Goal: Task Accomplishment & Management: Use online tool/utility

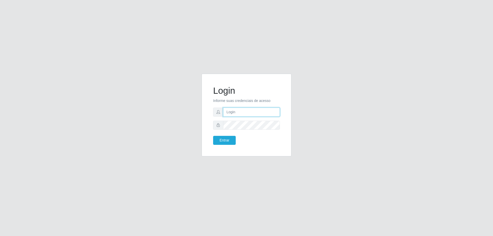
click at [240, 114] on input "text" at bounding box center [251, 112] width 57 height 9
drag, startPoint x: 255, startPoint y: 113, endPoint x: 254, endPoint y: 116, distance: 3.0
click at [255, 113] on input "josinei.milan" at bounding box center [251, 112] width 57 height 9
click at [214, 119] on form "Login Informe suas credenciais de acesso josinei.milan Entrar" at bounding box center [246, 115] width 67 height 60
click at [252, 114] on input "josinei.milan" at bounding box center [251, 112] width 57 height 9
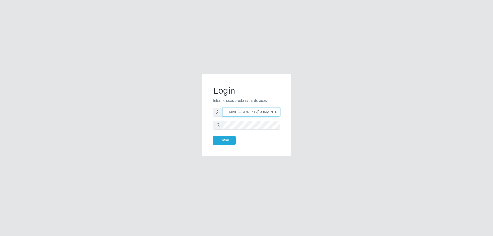
scroll to position [0, 4]
type input "[EMAIL_ADDRESS][DOMAIN_NAME]"
click at [213, 136] on button "Entrar" at bounding box center [224, 140] width 23 height 9
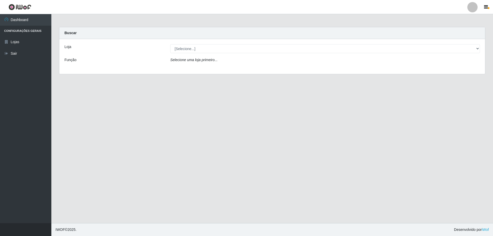
click at [220, 55] on div "Loja [Selecione...] Extrabom - Loja 01 Centro de Distribuição Função Selecione …" at bounding box center [272, 56] width 426 height 35
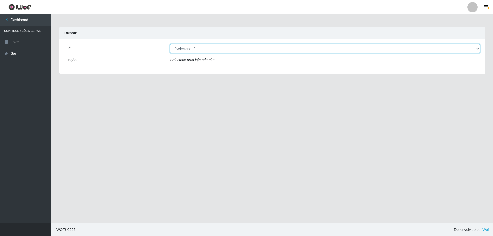
click at [221, 49] on select "[Selecione...] Extrabom - Loja 01 Centro de Distribuição" at bounding box center [325, 48] width 310 height 9
select select "435"
click at [170, 44] on select "[Selecione...] Extrabom - Loja 01 Centro de Distribuição" at bounding box center [325, 48] width 310 height 9
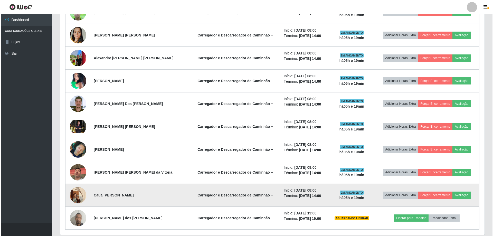
scroll to position [265, 0]
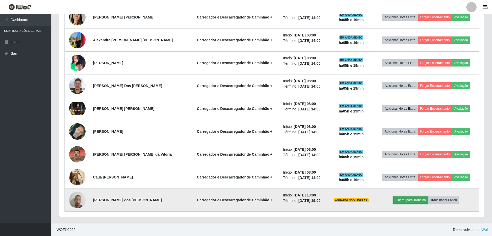
click at [412, 200] on button "Liberar para Trabalho" at bounding box center [410, 200] width 35 height 7
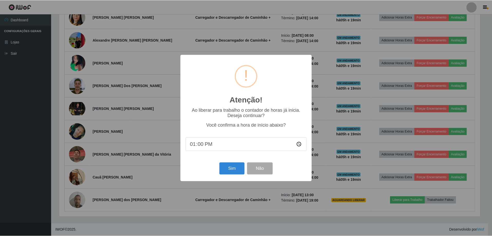
scroll to position [107, 422]
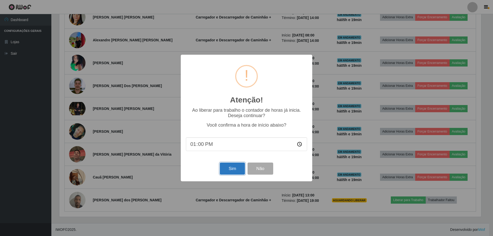
click at [230, 170] on button "Sim" at bounding box center [232, 169] width 25 height 12
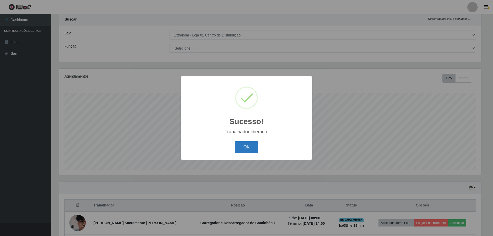
click at [249, 145] on button "OK" at bounding box center [247, 147] width 24 height 12
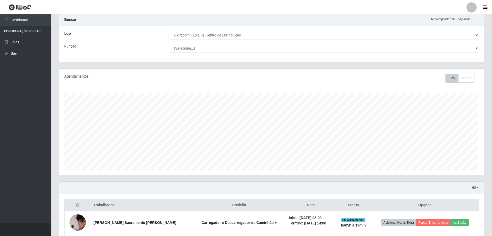
scroll to position [107, 425]
click at [484, 8] on icon "button" at bounding box center [485, 7] width 4 height 5
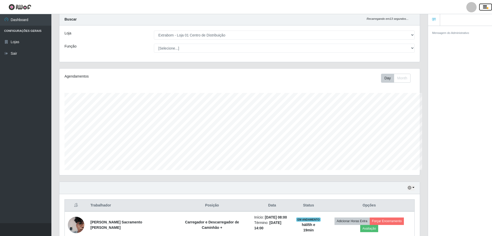
scroll to position [256826, 256572]
click at [27, 52] on link "Sair" at bounding box center [25, 54] width 51 height 12
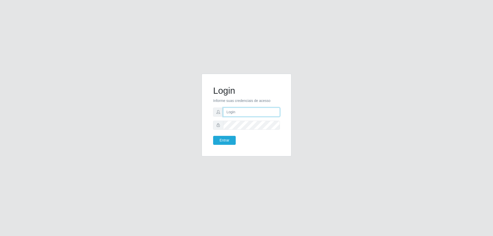
type input "[EMAIL_ADDRESS][DOMAIN_NAME]"
click at [221, 142] on button "Entrar" at bounding box center [224, 140] width 23 height 9
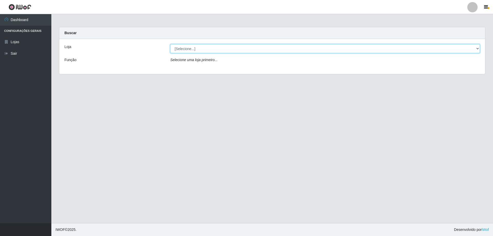
click at [195, 46] on select "[Selecione...] Extrabom - Loja 01 Centro de Distribuição" at bounding box center [325, 48] width 310 height 9
select select "435"
click at [170, 44] on select "[Selecione...] Extrabom - Loja 01 Centro de Distribuição" at bounding box center [325, 48] width 310 height 9
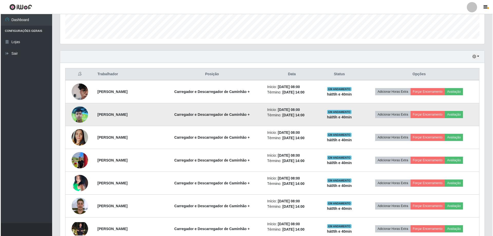
scroll to position [154, 0]
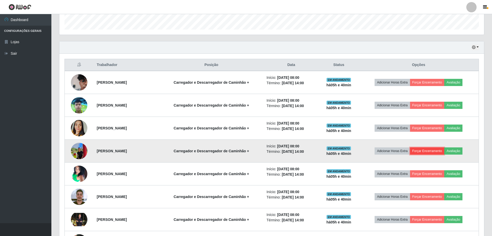
click at [436, 150] on button "Forçar Encerramento" at bounding box center [427, 150] width 34 height 7
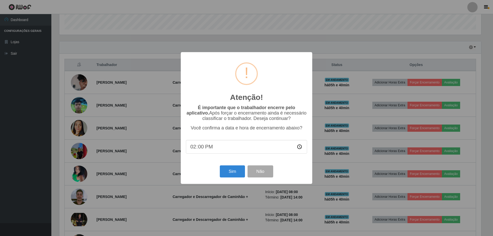
click at [218, 150] on input "14:00" at bounding box center [246, 147] width 121 height 14
click at [210, 152] on input "14:00" at bounding box center [246, 147] width 121 height 14
click at [203, 147] on input "14:00" at bounding box center [246, 147] width 121 height 14
click at [193, 150] on input "14:00" at bounding box center [246, 147] width 121 height 14
click at [202, 149] on input "14:00" at bounding box center [246, 147] width 121 height 14
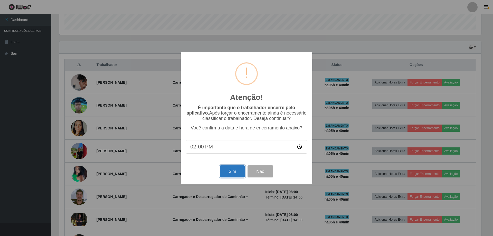
click at [231, 172] on button "Sim" at bounding box center [232, 171] width 25 height 12
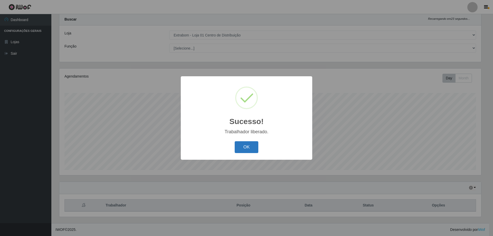
click at [251, 146] on button "OK" at bounding box center [247, 147] width 24 height 12
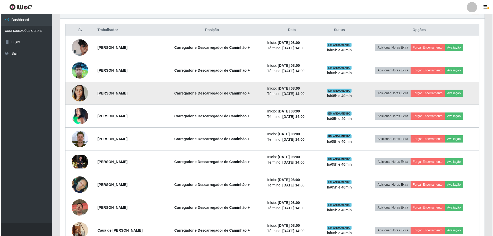
scroll to position [193, 0]
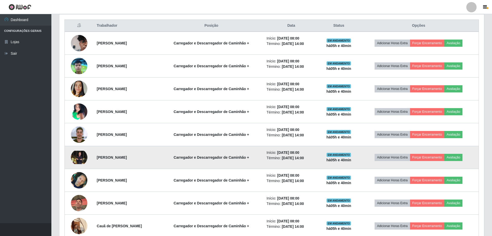
click at [73, 151] on img at bounding box center [79, 157] width 16 height 13
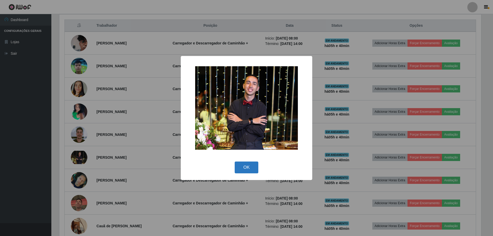
click at [247, 166] on button "OK" at bounding box center [247, 168] width 24 height 12
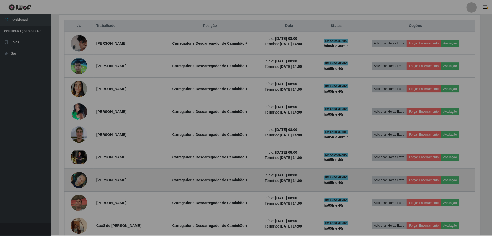
scroll to position [107, 425]
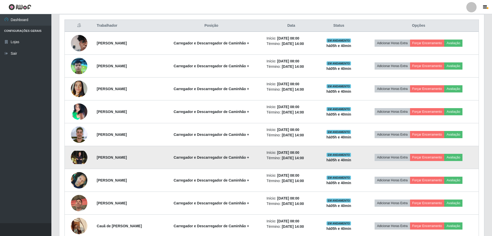
drag, startPoint x: 147, startPoint y: 162, endPoint x: 92, endPoint y: 160, distance: 55.5
click at [91, 160] on tr "Natanael Da Silva Machado Carregador e Descarregador de Caminhão + Início: 27/0…" at bounding box center [272, 157] width 414 height 23
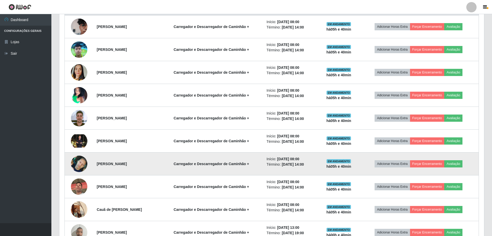
scroll to position [219, 0]
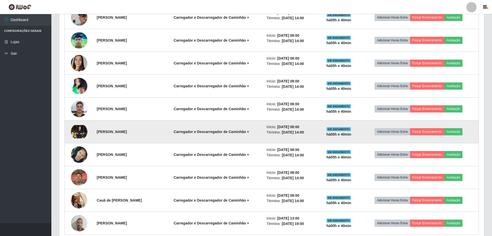
click at [122, 132] on strong "[PERSON_NAME]" at bounding box center [112, 132] width 30 height 4
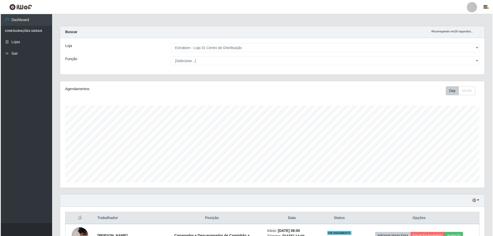
scroll to position [0, 0]
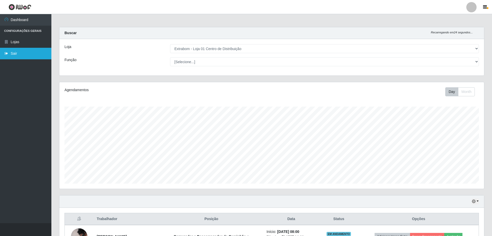
click at [23, 52] on link "Sair" at bounding box center [25, 54] width 51 height 12
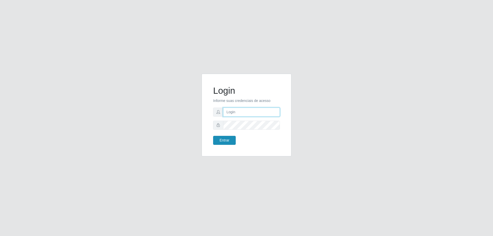
type input "[EMAIL_ADDRESS][DOMAIN_NAME]"
click at [224, 138] on button "Entrar" at bounding box center [224, 140] width 23 height 9
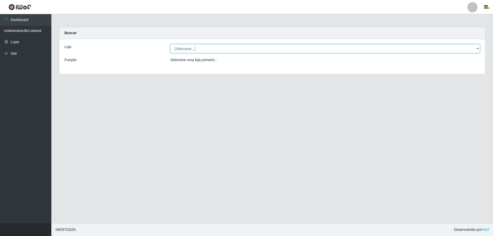
click at [183, 48] on select "[Selecione...] Extrabom - Loja 01 Centro de Distribuição" at bounding box center [325, 48] width 310 height 9
select select "435"
click at [170, 44] on select "[Selecione...] Extrabom - Loja 01 Centro de Distribuição" at bounding box center [325, 48] width 310 height 9
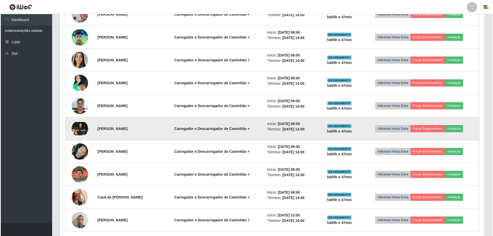
scroll to position [231, 0]
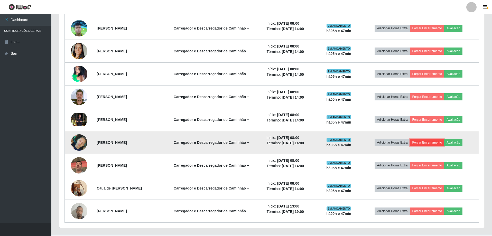
click at [439, 142] on button "Forçar Encerramento" at bounding box center [427, 142] width 34 height 7
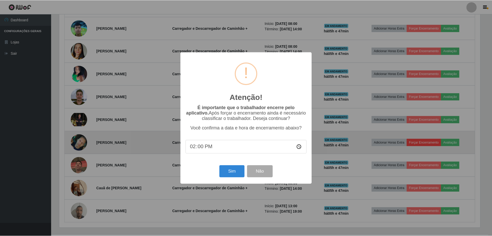
scroll to position [107, 422]
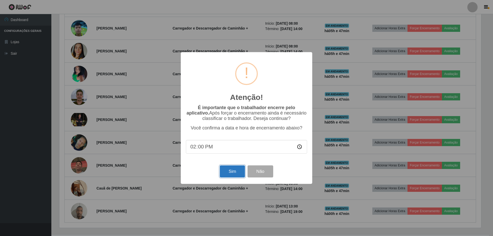
click at [234, 177] on button "Sim" at bounding box center [232, 171] width 25 height 12
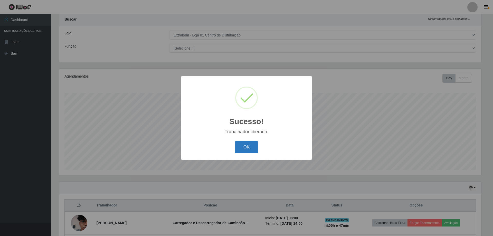
click at [249, 146] on button "OK" at bounding box center [247, 147] width 24 height 12
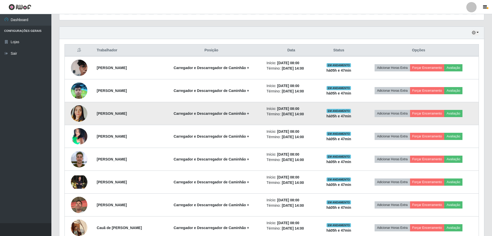
scroll to position [219, 0]
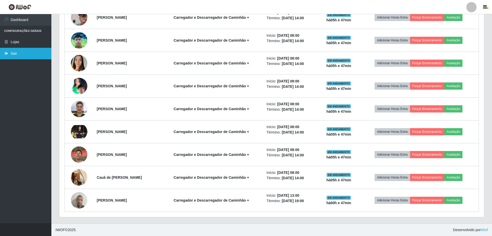
click at [18, 53] on link "Sair" at bounding box center [25, 54] width 51 height 12
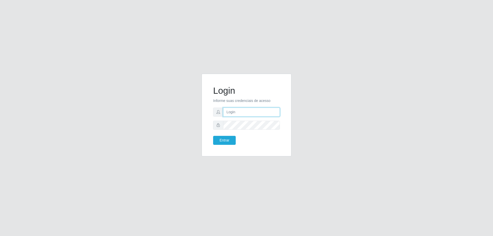
type input "[EMAIL_ADDRESS][DOMAIN_NAME]"
click at [220, 141] on button "Entrar" at bounding box center [224, 140] width 23 height 9
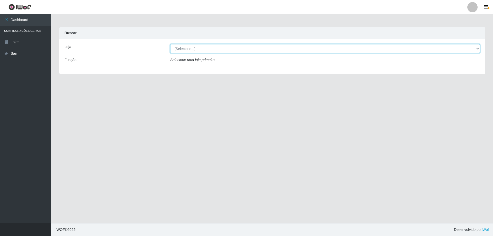
click at [196, 52] on select "[Selecione...] Extrabom - Loja 01 Centro de Distribuição" at bounding box center [325, 48] width 310 height 9
select select "435"
click at [170, 44] on select "[Selecione...] Extrabom - Loja 01 Centro de Distribuição" at bounding box center [325, 48] width 310 height 9
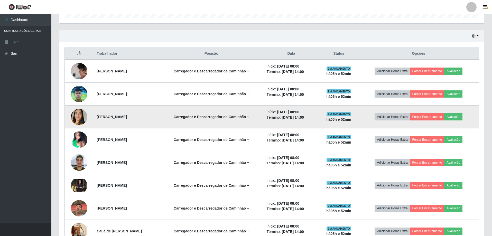
scroll to position [180, 0]
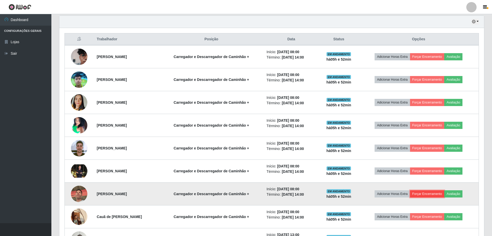
click at [432, 195] on button "Forçar Encerramento" at bounding box center [427, 193] width 34 height 7
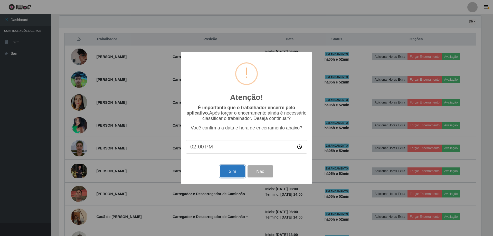
click at [235, 176] on button "Sim" at bounding box center [232, 171] width 25 height 12
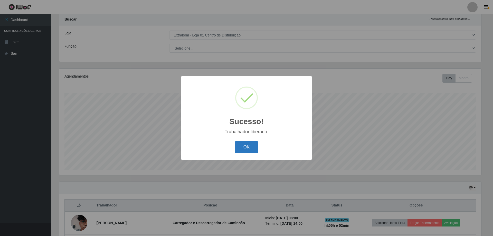
click at [242, 147] on button "OK" at bounding box center [247, 147] width 24 height 12
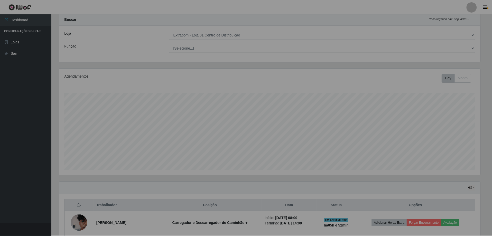
scroll to position [107, 425]
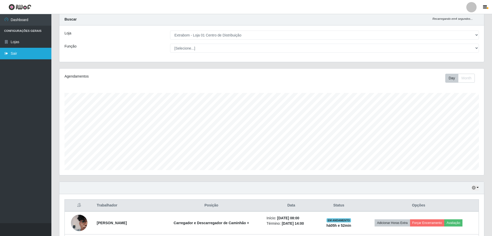
click at [24, 53] on link "Sair" at bounding box center [25, 54] width 51 height 12
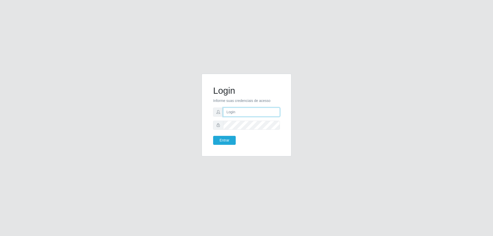
type input "[EMAIL_ADDRESS][DOMAIN_NAME]"
